Goal: Transaction & Acquisition: Purchase product/service

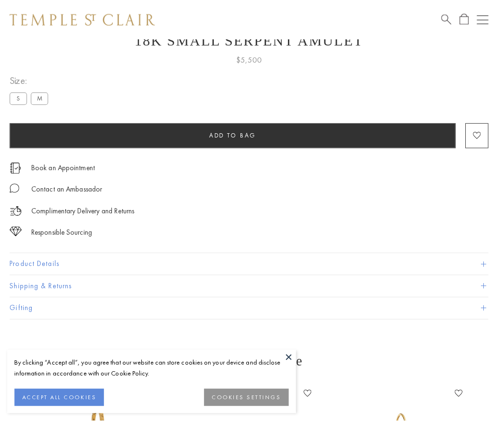
scroll to position [38, 0]
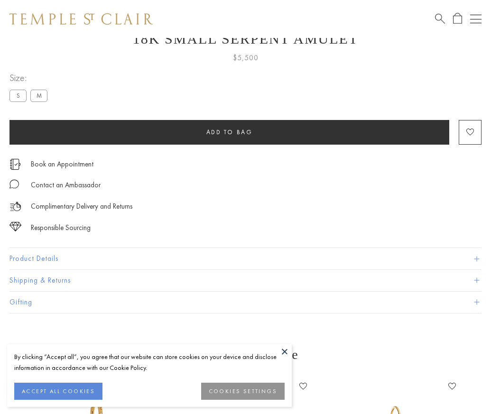
click at [229, 132] on span "Add to bag" at bounding box center [229, 132] width 46 height 8
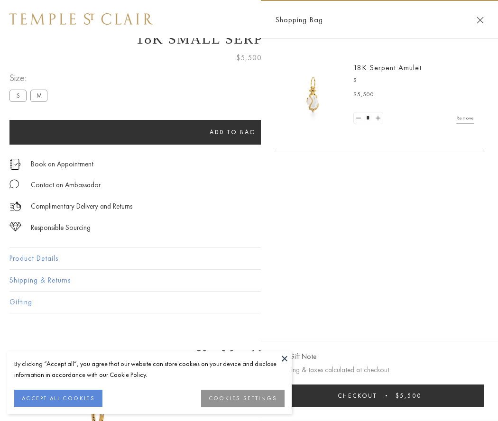
click at [377, 396] on span "Checkout" at bounding box center [357, 396] width 39 height 8
